Goal: Task Accomplishment & Management: Use online tool/utility

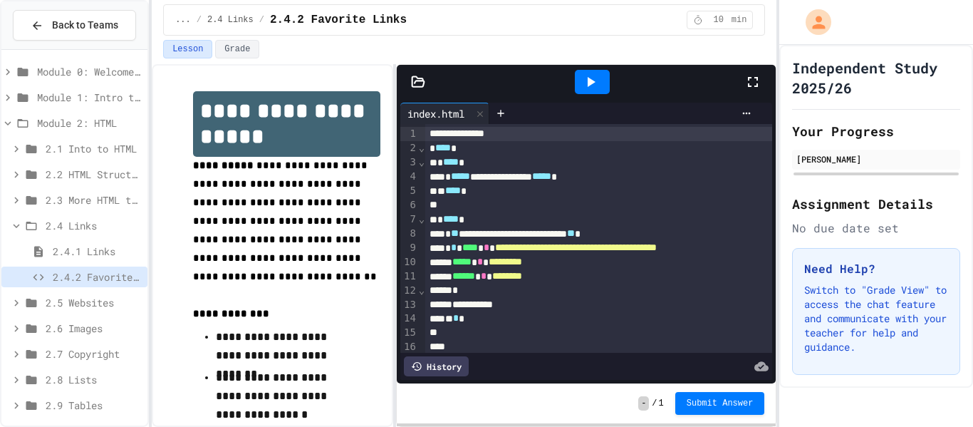
click at [583, 80] on icon at bounding box center [590, 81] width 17 height 17
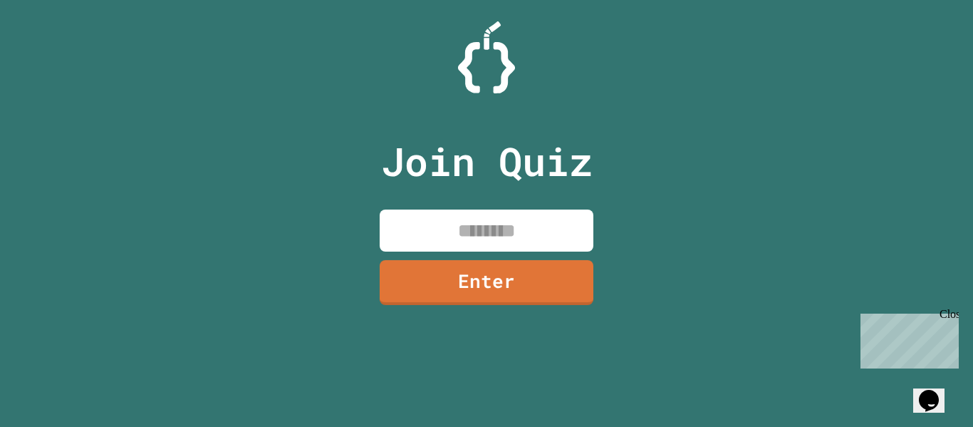
click at [431, 228] on input at bounding box center [487, 230] width 214 height 42
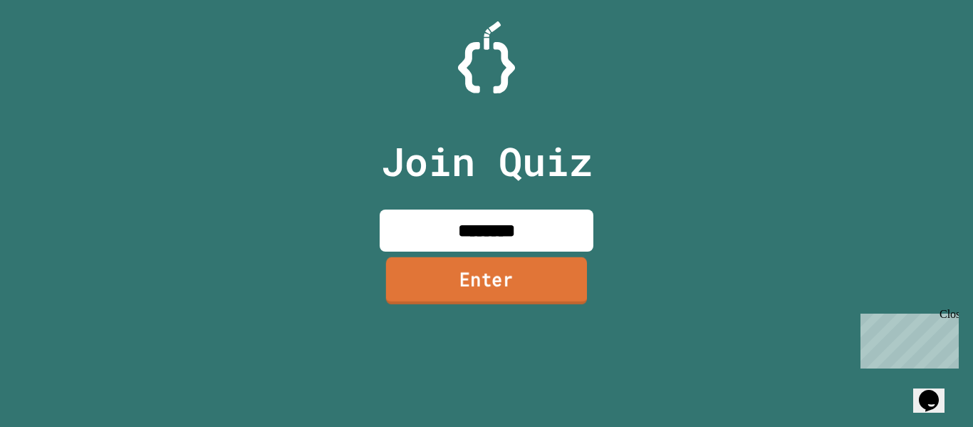
type input "********"
click at [564, 295] on link "Enter" at bounding box center [486, 280] width 201 height 47
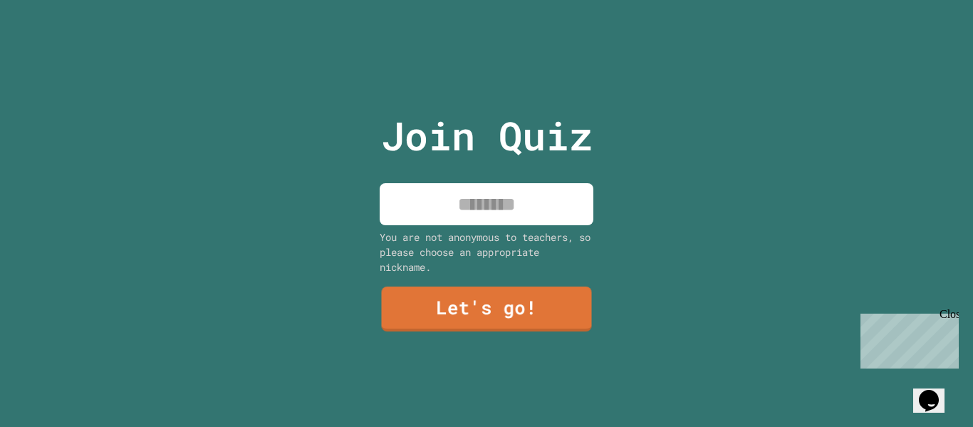
click at [546, 214] on input at bounding box center [487, 204] width 214 height 42
type input "***"
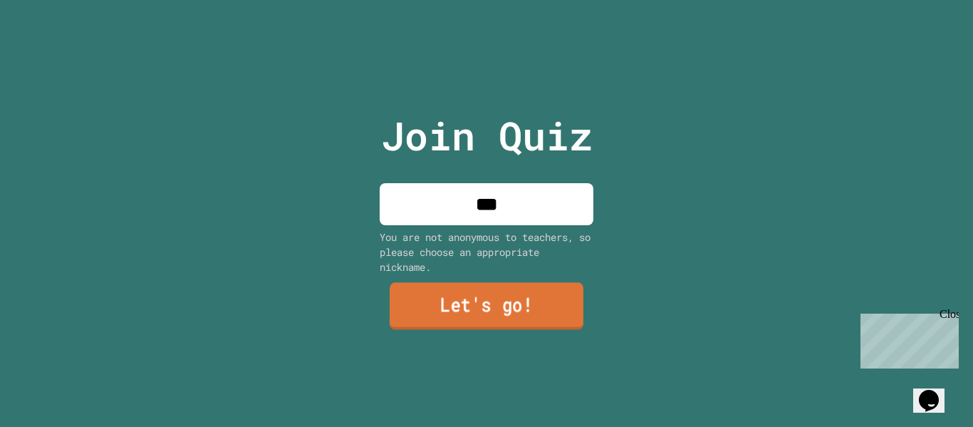
click at [551, 325] on link "Let's go!" at bounding box center [487, 306] width 194 height 47
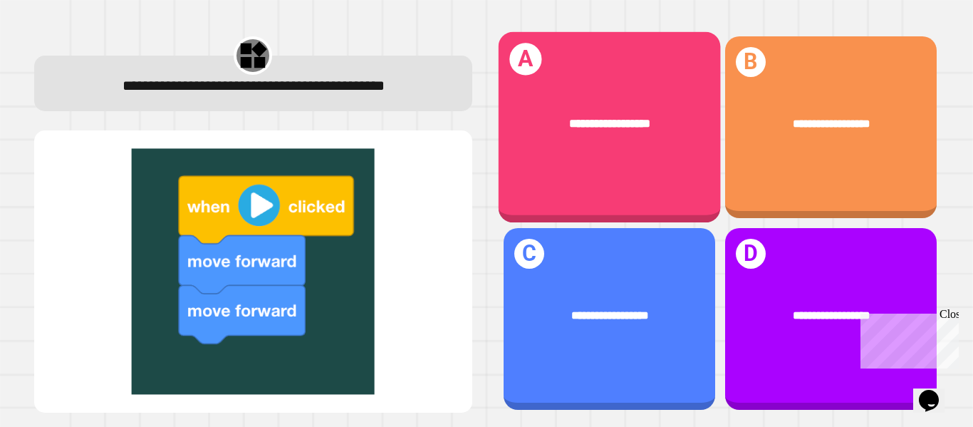
click at [610, 143] on div "**********" at bounding box center [609, 123] width 222 height 66
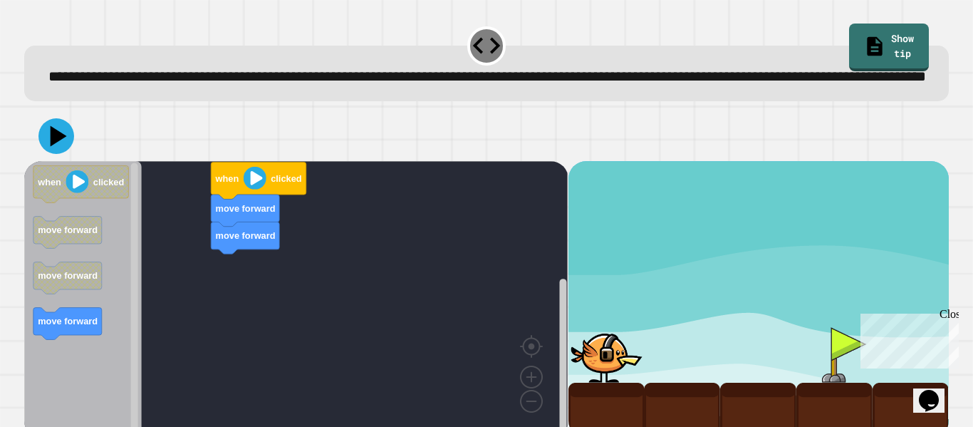
scroll to position [40, 0]
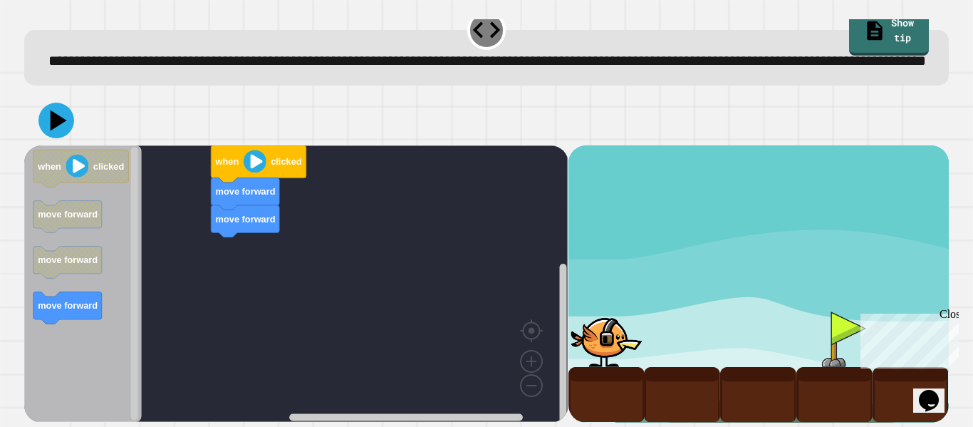
click at [219, 241] on div "move forward move forward when clicked when clicked move forward move forward m…" at bounding box center [295, 283] width 543 height 276
click at [56, 209] on text "move forward" at bounding box center [68, 214] width 60 height 11
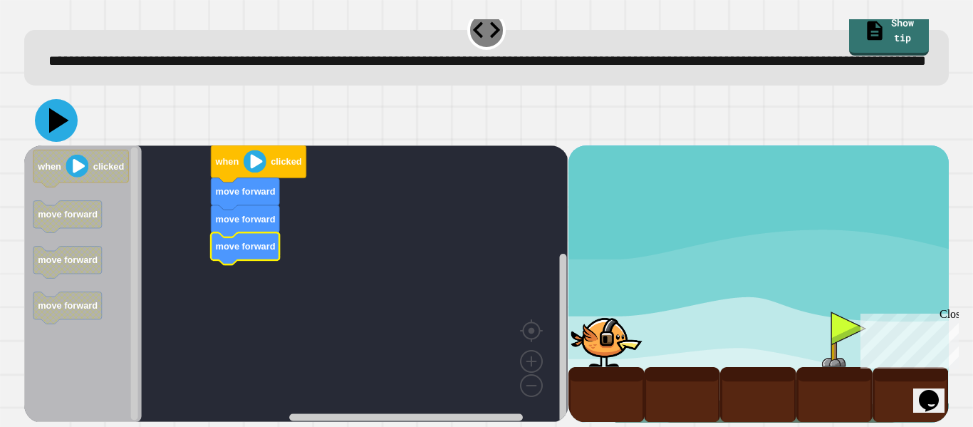
click at [53, 122] on icon at bounding box center [59, 120] width 20 height 25
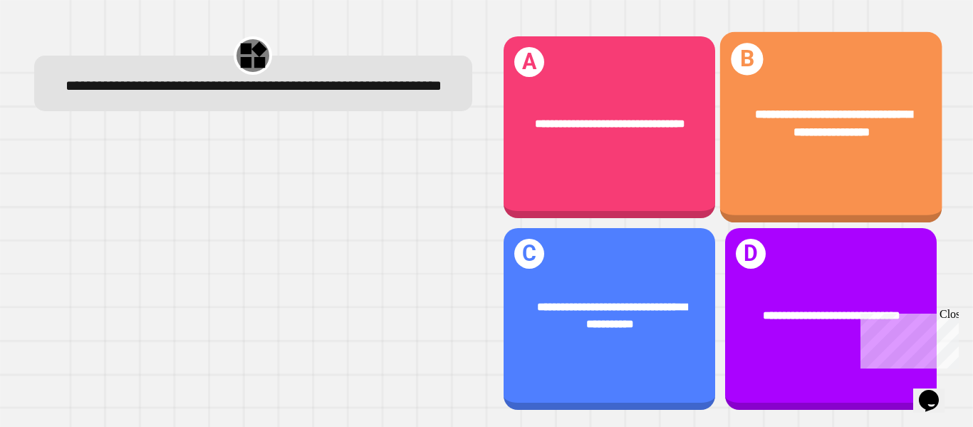
click at [745, 157] on div "**********" at bounding box center [830, 123] width 222 height 84
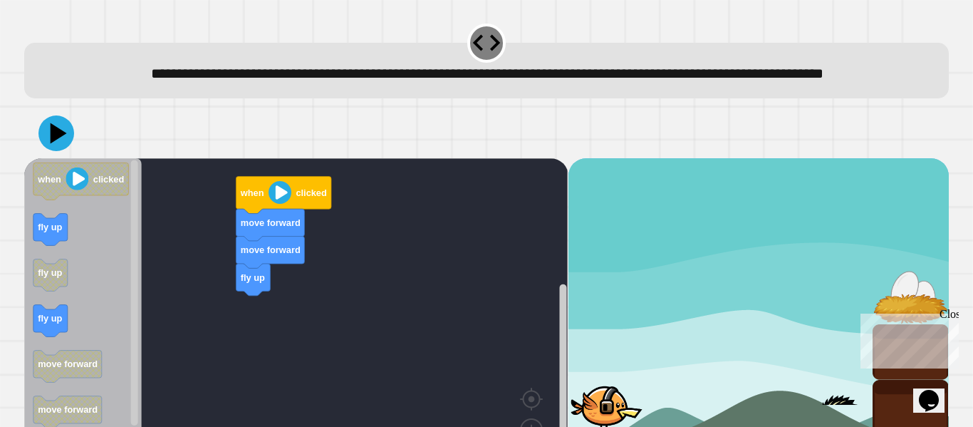
scroll to position [95, 0]
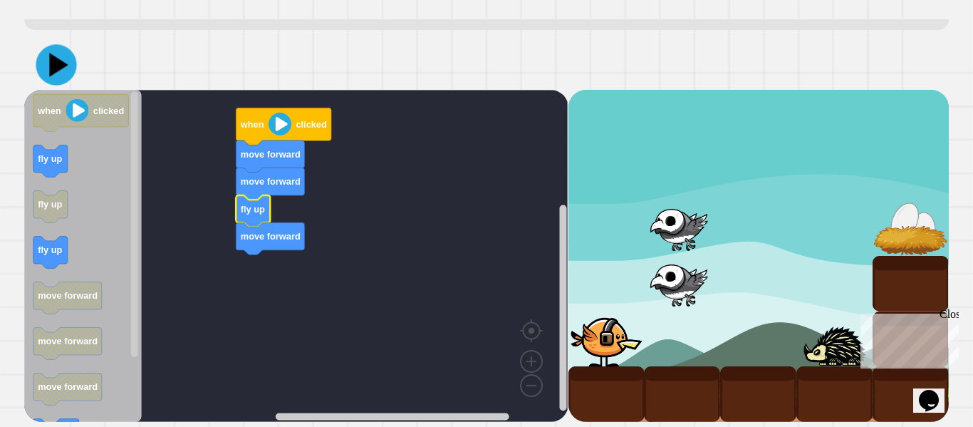
click at [48, 52] on icon at bounding box center [56, 64] width 41 height 41
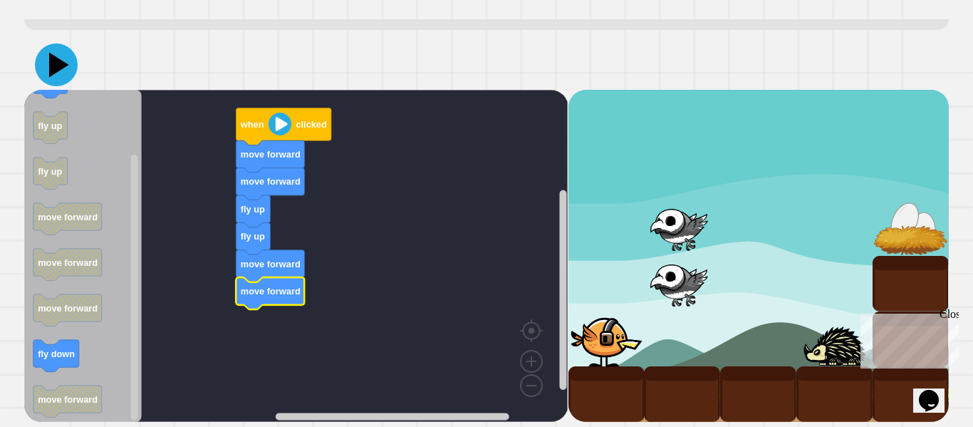
click at [66, 66] on icon at bounding box center [56, 64] width 43 height 43
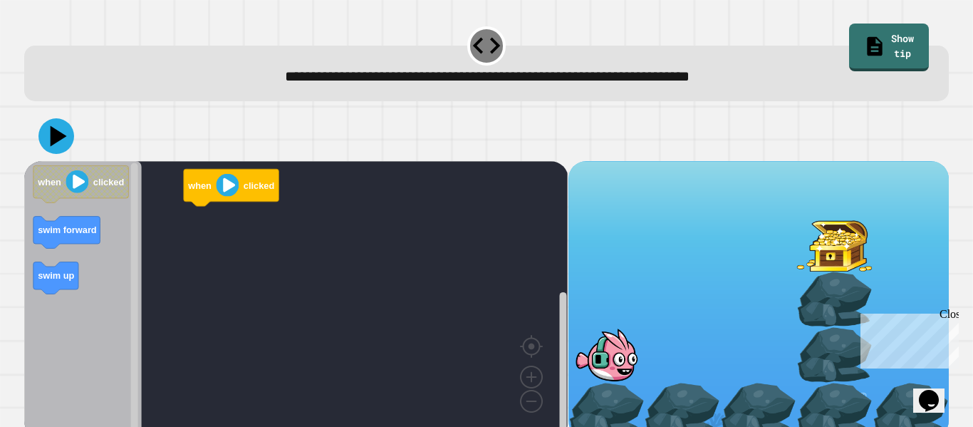
scroll to position [17, 0]
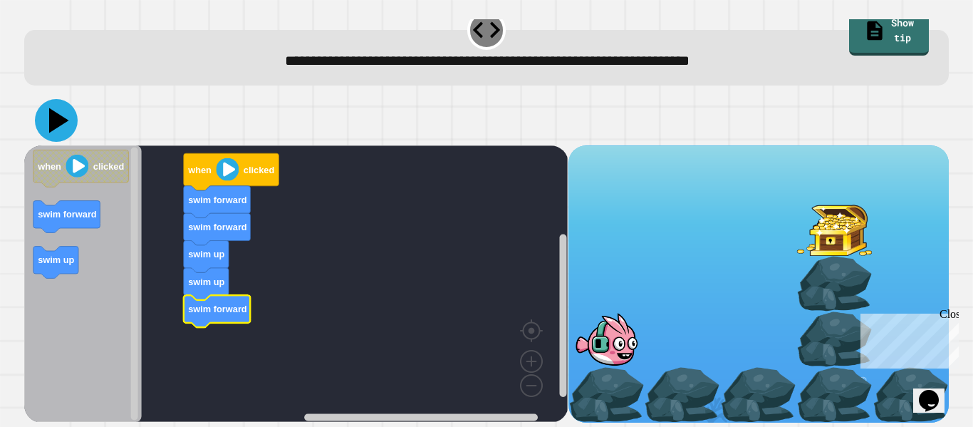
click at [56, 125] on icon at bounding box center [59, 120] width 20 height 25
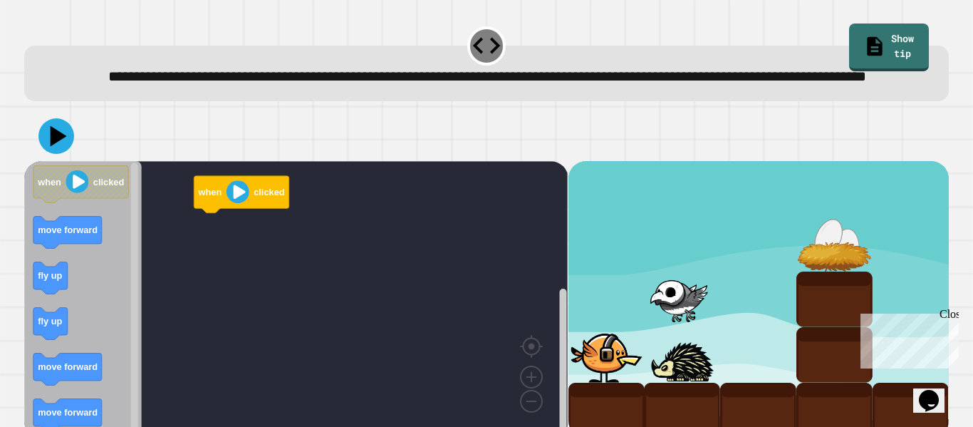
scroll to position [40, 0]
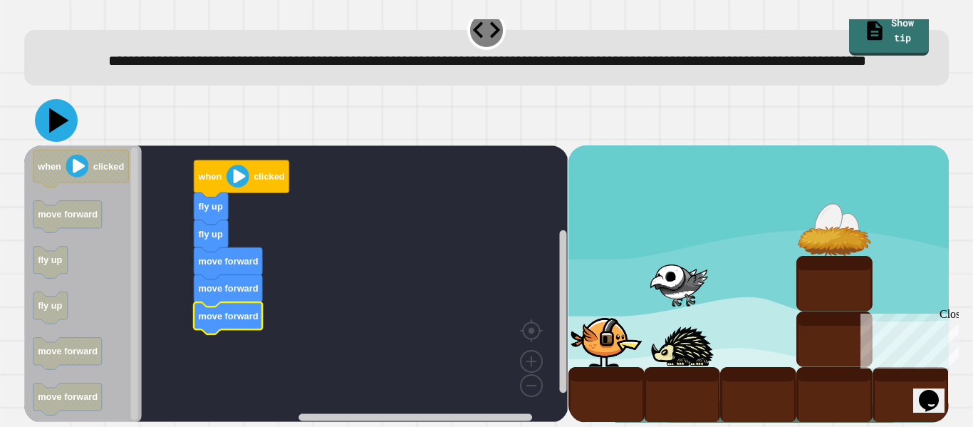
click at [59, 133] on icon at bounding box center [56, 120] width 43 height 43
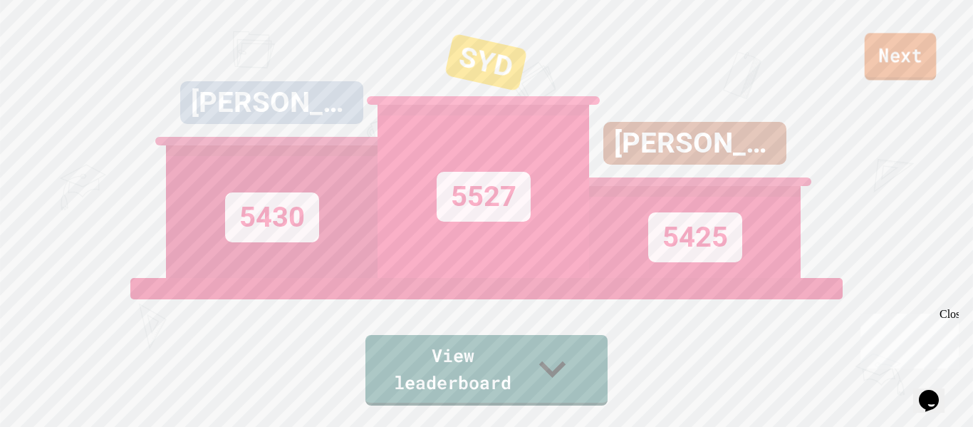
click at [885, 64] on link "Next" at bounding box center [901, 56] width 72 height 47
